Goal: Information Seeking & Learning: Learn about a topic

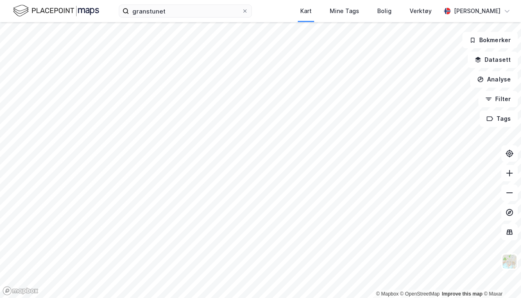
click at [342, 10] on div "Mine Tags" at bounding box center [345, 11] width 30 height 10
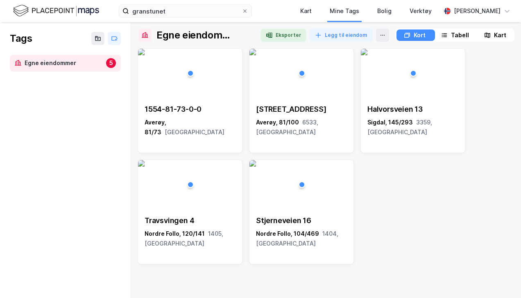
click at [202, 112] on div "1554-81-73-0-0" at bounding box center [190, 109] width 91 height 10
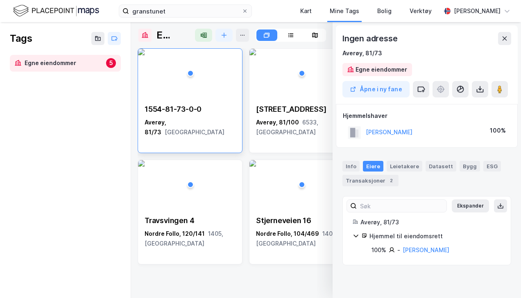
click at [279, 103] on div "Reksundveien [STREET_ADDRESS]" at bounding box center [302, 121] width 104 height 46
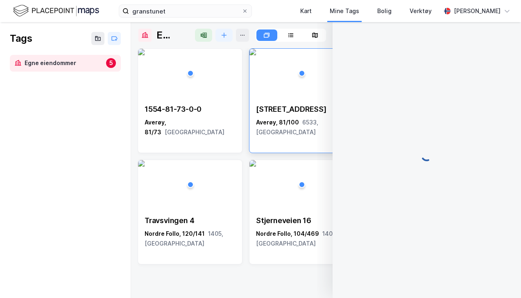
scroll to position [39, 0]
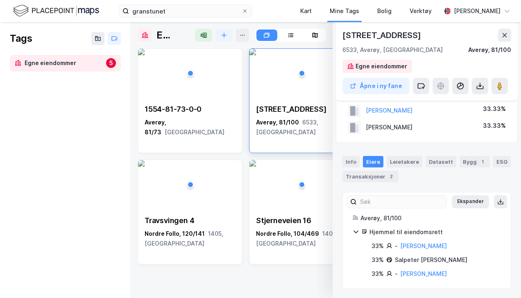
click at [256, 55] on img at bounding box center [253, 52] width 7 height 7
click at [392, 82] on button "Åpne i ny fane" at bounding box center [376, 86] width 67 height 16
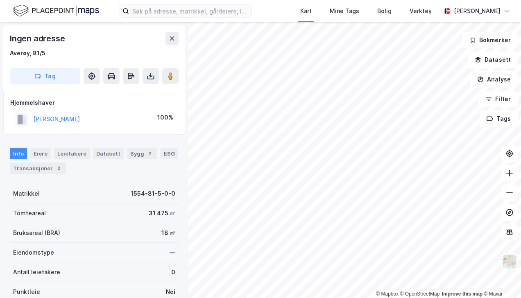
click at [511, 177] on button at bounding box center [510, 173] width 16 height 16
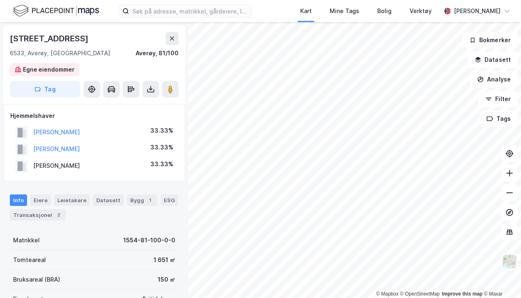
click at [511, 175] on icon at bounding box center [510, 173] width 8 height 8
